Goal: Check status

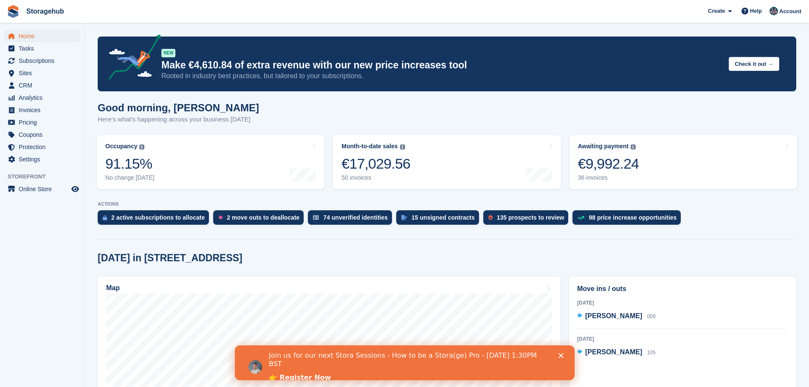
scroll to position [170, 0]
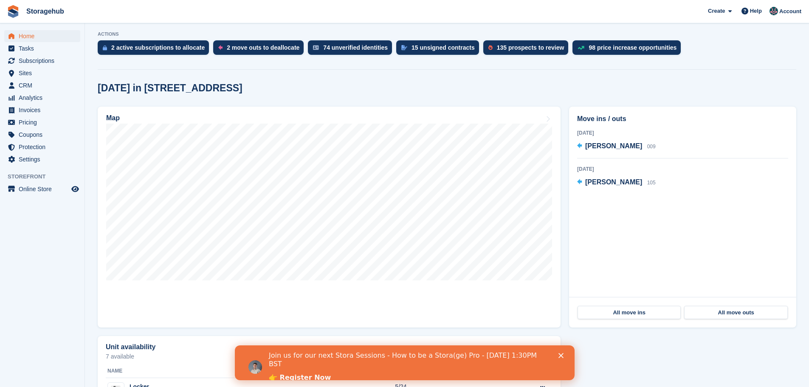
click at [561, 356] on polygon "Close" at bounding box center [560, 355] width 5 height 5
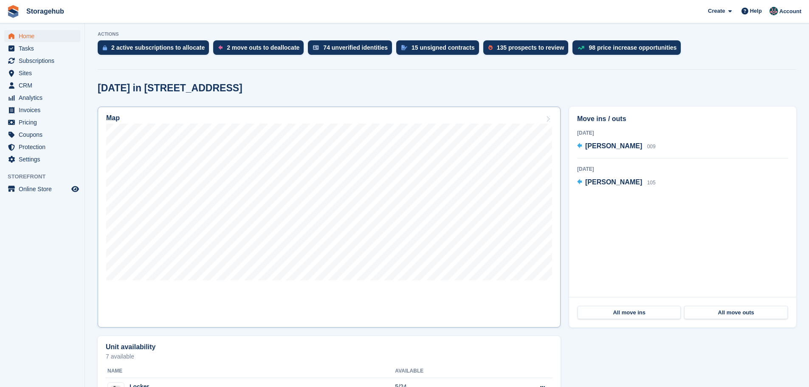
click at [544, 116] on icon at bounding box center [548, 119] width 8 height 7
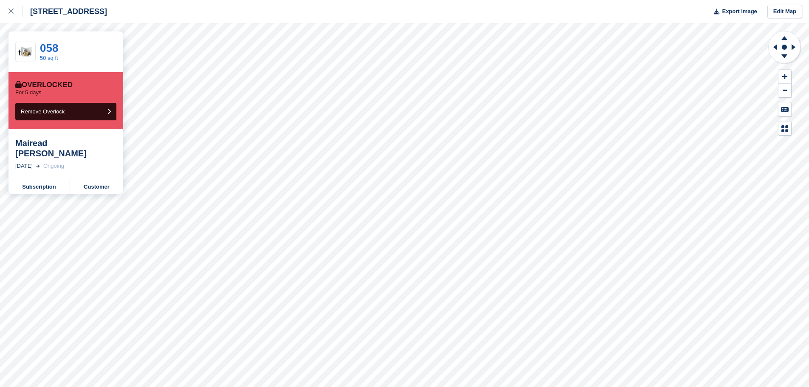
drag, startPoint x: 16, startPoint y: 143, endPoint x: 113, endPoint y: 138, distance: 97.8
click at [113, 138] on div "Mairead [PERSON_NAME]" at bounding box center [65, 148] width 101 height 20
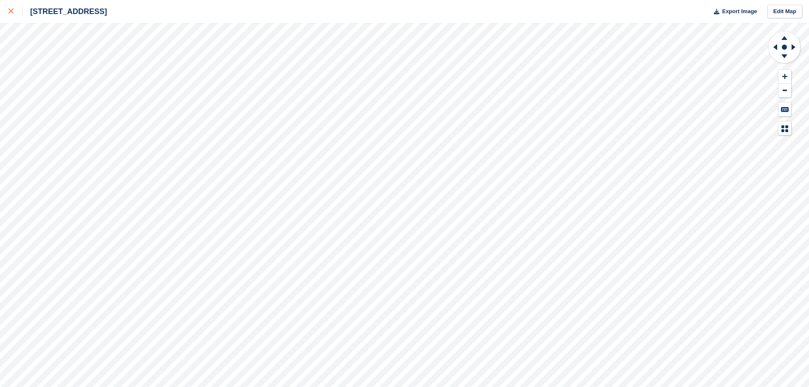
click at [15, 16] on div at bounding box center [15, 11] width 14 height 10
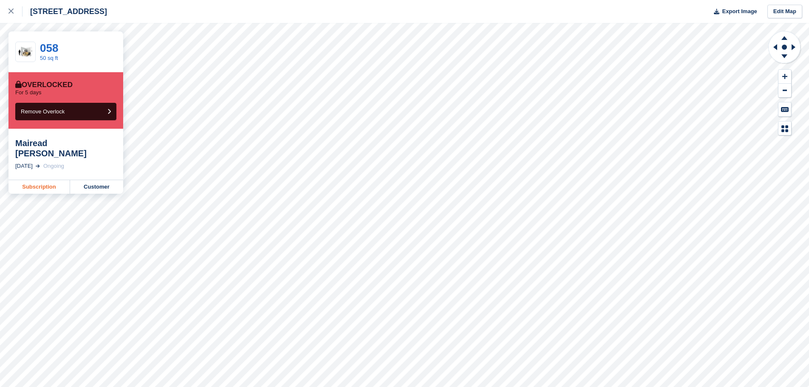
click at [48, 180] on link "Subscription" at bounding box center [39, 187] width 62 height 14
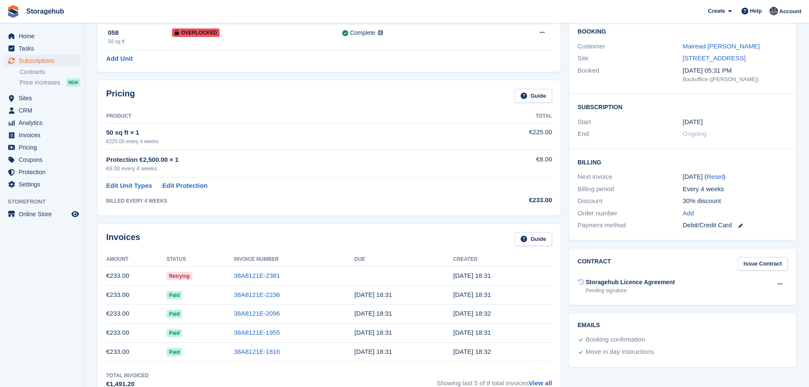
scroll to position [127, 0]
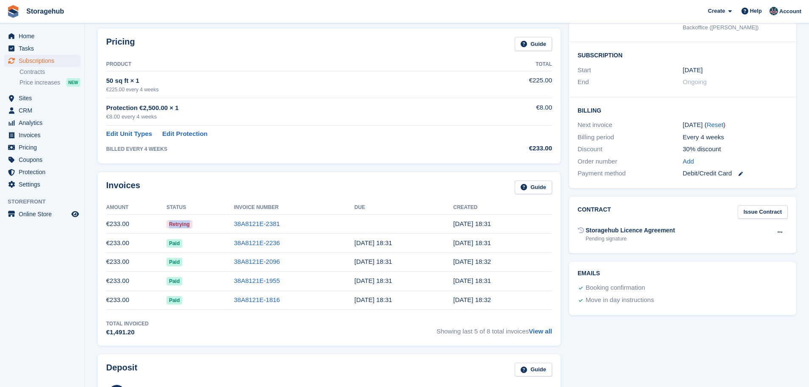
drag, startPoint x: 166, startPoint y: 223, endPoint x: 205, endPoint y: 223, distance: 38.2
click at [205, 223] on td "Retrying" at bounding box center [200, 223] width 68 height 19
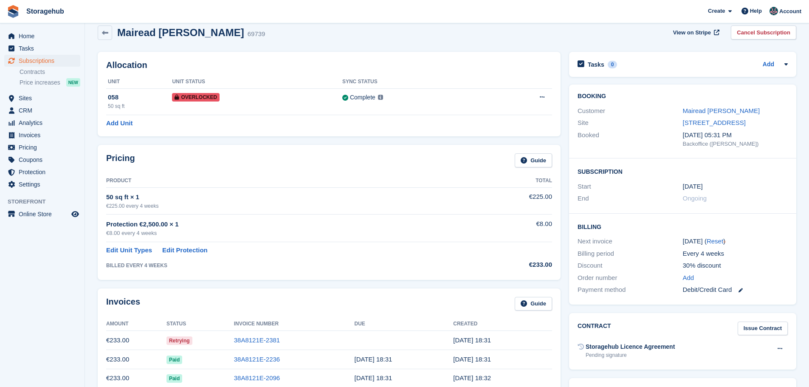
scroll to position [0, 0]
